Goal: Information Seeking & Learning: Learn about a topic

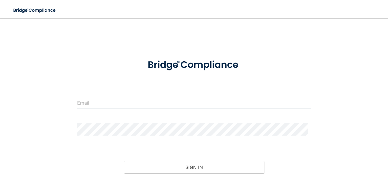
click at [92, 98] on input "email" at bounding box center [193, 102] width 233 height 13
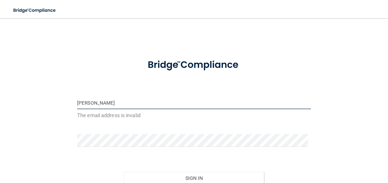
type input "[PERSON_NAME][EMAIL_ADDRESS][DOMAIN_NAME]"
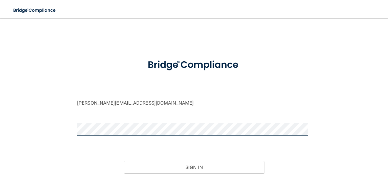
click at [124, 161] on button "Sign In" at bounding box center [194, 167] width 140 height 13
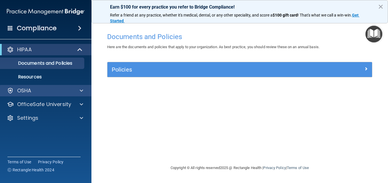
click at [47, 96] on div "OSHA" at bounding box center [46, 90] width 92 height 11
click at [47, 94] on div "OSHA" at bounding box center [38, 90] width 71 height 7
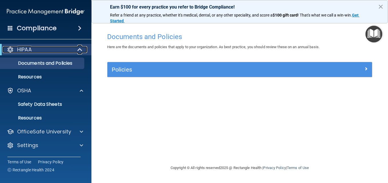
click at [41, 51] on div "HIPAA" at bounding box center [38, 49] width 70 height 7
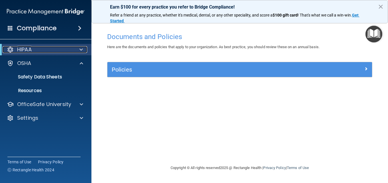
click at [41, 51] on div "HIPAA" at bounding box center [38, 49] width 70 height 7
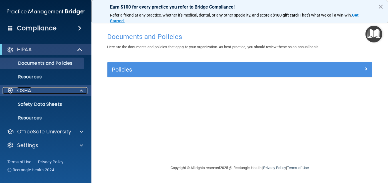
click at [28, 92] on p "OSHA" at bounding box center [24, 90] width 14 height 7
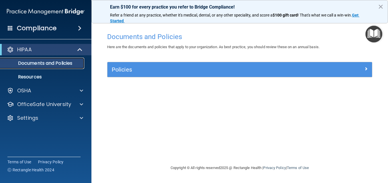
click at [45, 62] on p "Documents and Policies" at bounding box center [43, 63] width 78 height 6
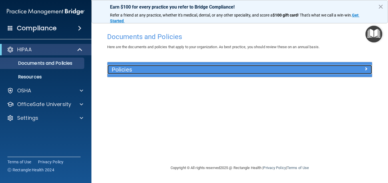
click at [132, 70] on h5 "Policies" at bounding box center [207, 69] width 190 height 6
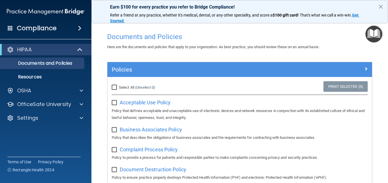
click at [113, 87] on input "Select All (Unselect 0) Unselect All" at bounding box center [115, 87] width 7 height 5
checkbox input "true"
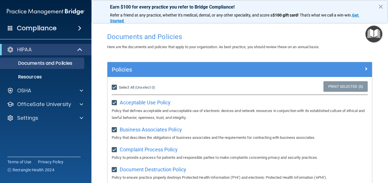
checkbox input "true"
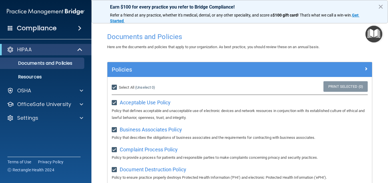
checkbox input "true"
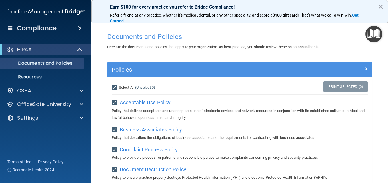
checkbox input "true"
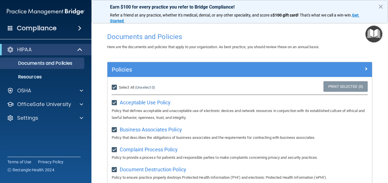
checkbox input "true"
click at [114, 86] on input "Select All (Unselect 21) Unselect All" at bounding box center [115, 87] width 7 height 5
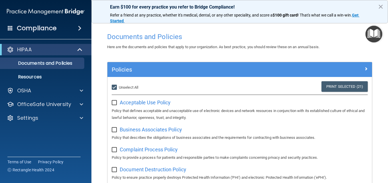
checkbox input "false"
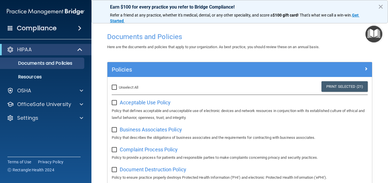
checkbox input "false"
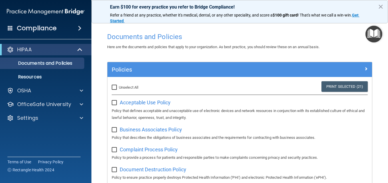
checkbox input "false"
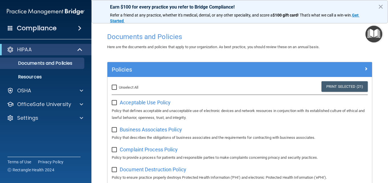
checkbox input "false"
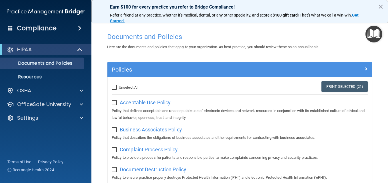
checkbox input "false"
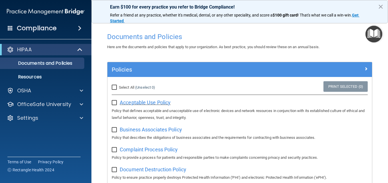
click at [130, 103] on span "Acceptable Use Policy" at bounding box center [145, 103] width 51 height 6
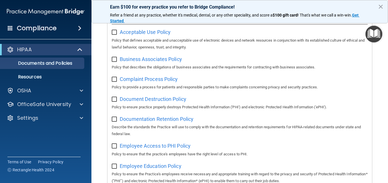
scroll to position [71, 0]
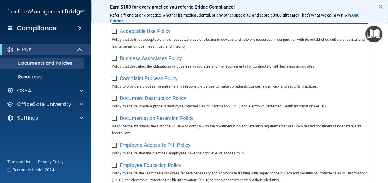
click at [39, 26] on h4 "Compliance" at bounding box center [37, 28] width 40 height 8
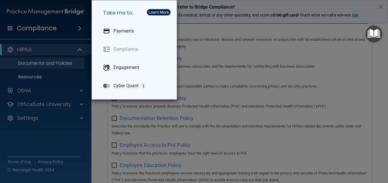
click at [49, 65] on div "Take me to: Payments Compliance Engagement Cyber Quant" at bounding box center [194, 91] width 388 height 183
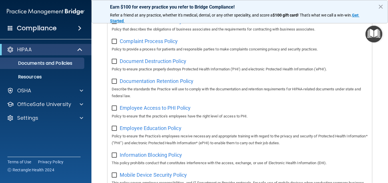
scroll to position [0, 0]
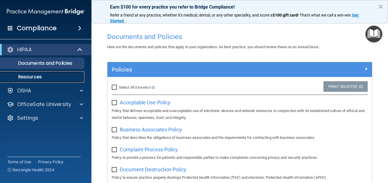
click at [24, 75] on p "Resources" at bounding box center [43, 77] width 78 height 6
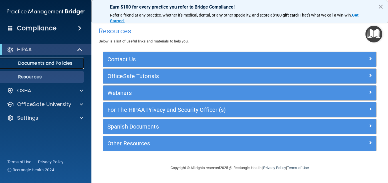
click at [39, 62] on p "Documents and Policies" at bounding box center [43, 63] width 78 height 6
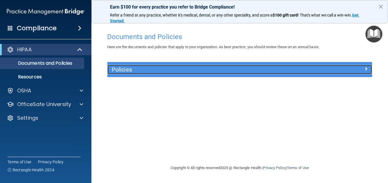
click at [134, 71] on h5 "Policies" at bounding box center [207, 69] width 190 height 6
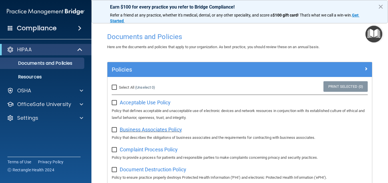
click at [136, 131] on span "Business Associates Policy" at bounding box center [151, 130] width 62 height 6
click at [133, 151] on span "Complaint Process Policy" at bounding box center [149, 150] width 58 height 6
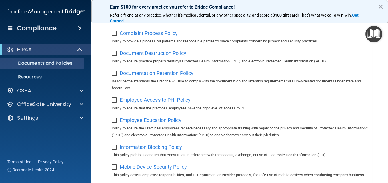
scroll to position [117, 0]
click at [140, 54] on span "Document Destruction Policy" at bounding box center [153, 53] width 66 height 6
click at [70, 48] on div "HIPAA" at bounding box center [38, 49] width 70 height 7
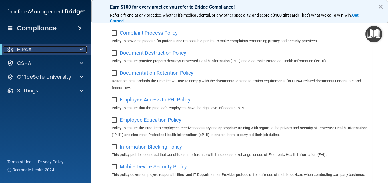
click at [70, 48] on div "HIPAA" at bounding box center [38, 49] width 70 height 7
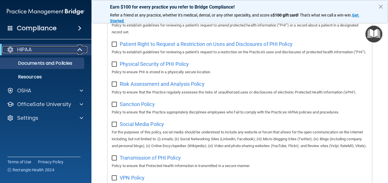
scroll to position [444, 0]
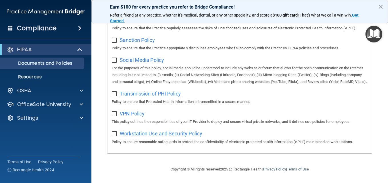
click at [148, 93] on span "Transmission of PHI Policy" at bounding box center [150, 94] width 61 height 6
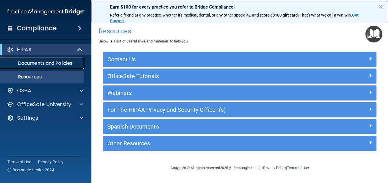
click at [36, 64] on p "Documents and Policies" at bounding box center [43, 63] width 78 height 6
click at [47, 64] on p "Documents and Policies" at bounding box center [43, 63] width 78 height 6
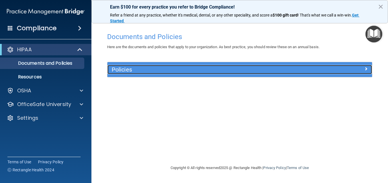
click at [166, 67] on h5 "Policies" at bounding box center [207, 69] width 190 height 6
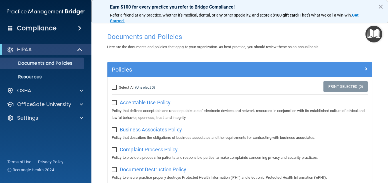
click at [116, 89] on input "Select All (Unselect 0) Unselect All" at bounding box center [115, 87] width 7 height 5
checkbox input "true"
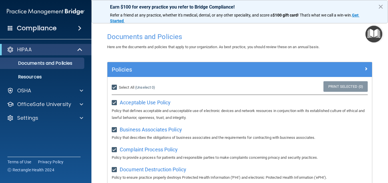
checkbox input "true"
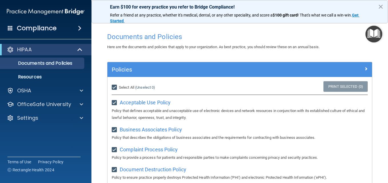
checkbox input "true"
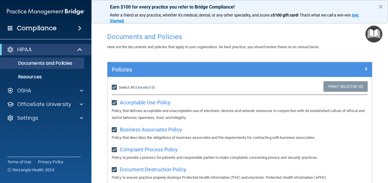
checkbox input "true"
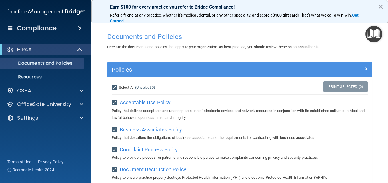
checkbox input "true"
click at [116, 89] on input "Select All (Unselect 21) Unselect All" at bounding box center [115, 87] width 7 height 5
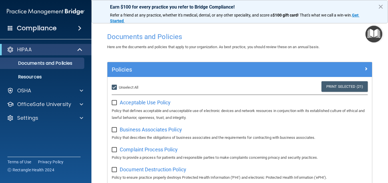
checkbox input "false"
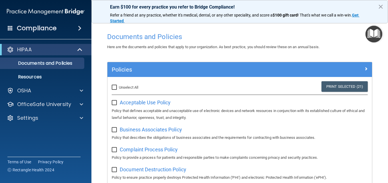
checkbox input "false"
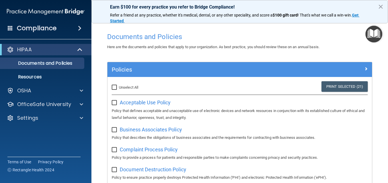
checkbox input "false"
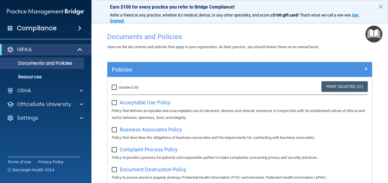
checkbox input "false"
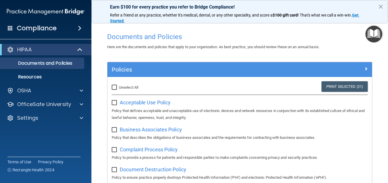
checkbox input "false"
click at [371, 35] on img "Open Resource Center" at bounding box center [373, 34] width 17 height 17
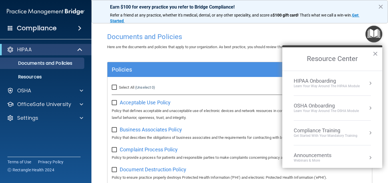
click at [313, 130] on div "Compliance Training" at bounding box center [325, 131] width 64 height 6
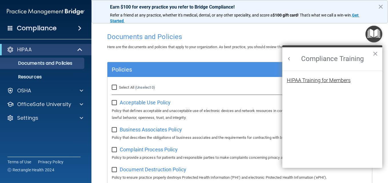
click at [310, 80] on div "HIPAA Training for Members" at bounding box center [318, 80] width 64 height 5
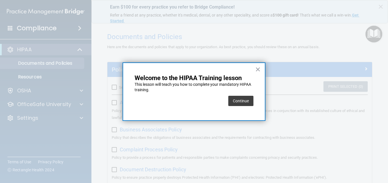
click at [240, 100] on button "Continue" at bounding box center [240, 101] width 25 height 10
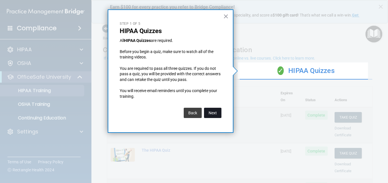
click at [213, 113] on button "Next" at bounding box center [212, 113] width 17 height 10
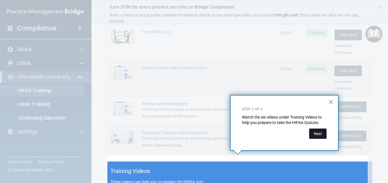
click at [315, 136] on button "Next" at bounding box center [317, 134] width 17 height 10
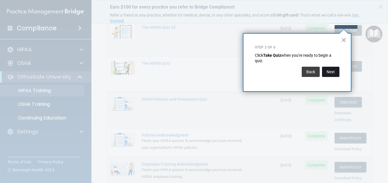
click at [326, 72] on button "Next" at bounding box center [330, 72] width 17 height 10
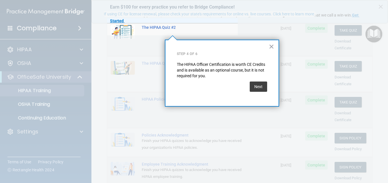
scroll to position [44, 0]
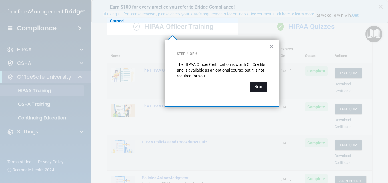
click at [256, 88] on button "Next" at bounding box center [257, 87] width 17 height 10
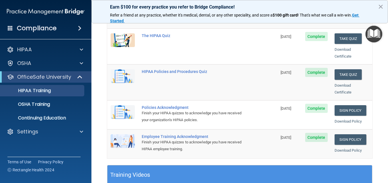
scroll to position [115, 0]
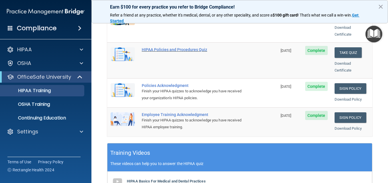
click at [166, 63] on td "HIPAA Policies and Procedures Quiz" at bounding box center [207, 61] width 139 height 36
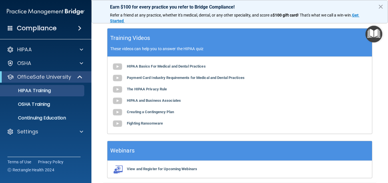
scroll to position [252, 0]
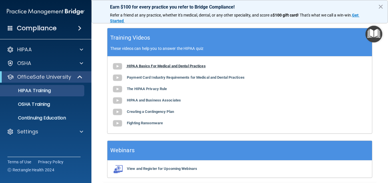
click at [148, 64] on b "HIPAA Basics For Medical and Dental Practices" at bounding box center [166, 66] width 79 height 4
click at [157, 75] on b "Payment Card Industry Requirements for Medical and Dental Practices" at bounding box center [186, 77] width 118 height 4
click at [143, 87] on b "The HIPAA Privacy Rule" at bounding box center [147, 89] width 40 height 4
click at [138, 98] on b "HIPAA and Business Associates" at bounding box center [154, 100] width 54 height 4
